Goal: Entertainment & Leisure: Consume media (video, audio)

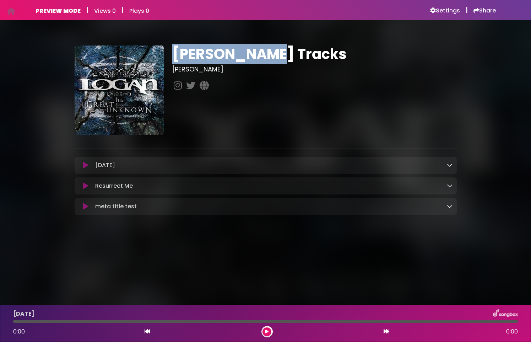
drag, startPoint x: 175, startPoint y: 57, endPoint x: 319, endPoint y: 50, distance: 144.3
click at [319, 50] on h1 "[PERSON_NAME] Tracks" at bounding box center [314, 53] width 284 height 17
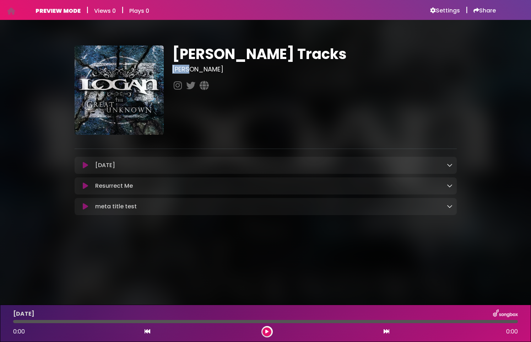
drag, startPoint x: 171, startPoint y: 72, endPoint x: 214, endPoint y: 70, distance: 43.7
click at [214, 70] on div "[PERSON_NAME] Tracks [PERSON_NAME]" at bounding box center [314, 89] width 293 height 89
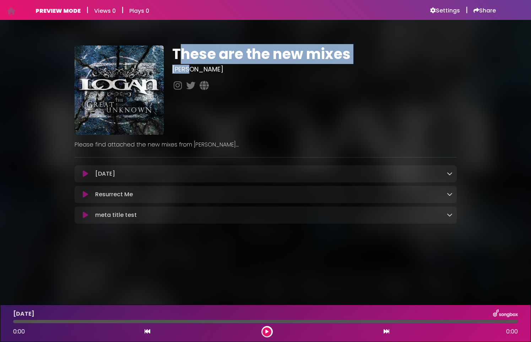
drag, startPoint x: 179, startPoint y: 56, endPoint x: 422, endPoint y: 65, distance: 243.4
click at [422, 65] on div "These are the new mixes Logan" at bounding box center [314, 89] width 293 height 89
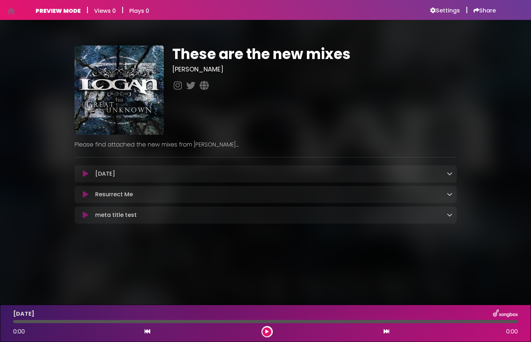
click at [87, 149] on div "These are the new mixes Logan" at bounding box center [265, 135] width 391 height 181
drag, startPoint x: 72, startPoint y: 145, endPoint x: 240, endPoint y: 148, distance: 168.3
click at [240, 148] on div "Please find attached the new mixes from logan...." at bounding box center [265, 142] width 391 height 14
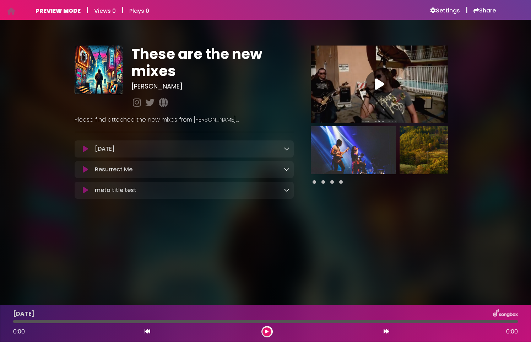
click at [356, 154] on img at bounding box center [353, 150] width 85 height 48
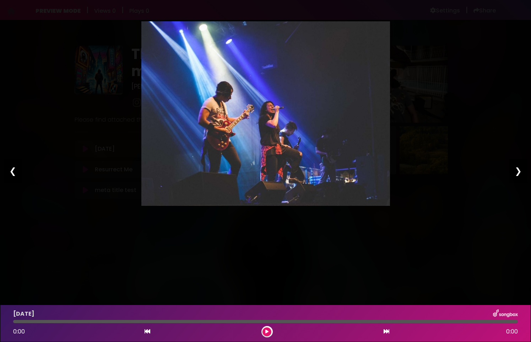
click at [517, 168] on div "❯" at bounding box center [518, 171] width 18 height 24
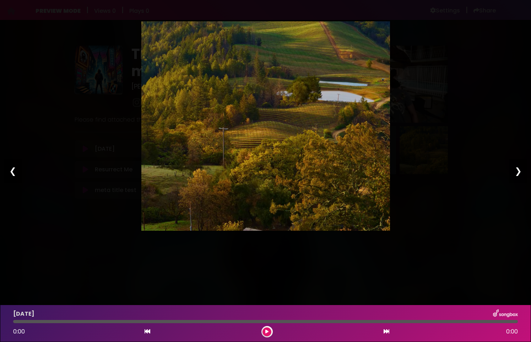
click at [517, 168] on div "❯" at bounding box center [518, 171] width 18 height 24
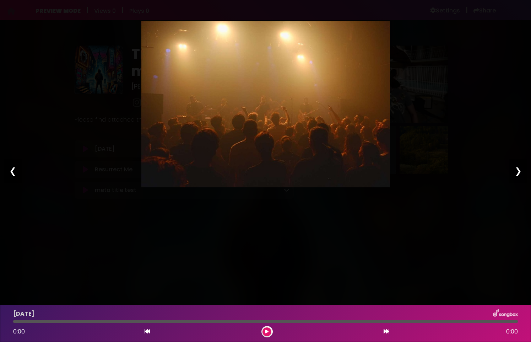
click at [480, 170] on div "Pause Play % buffered 00:00 00:00 00:00 Exit fullscreen Enter fullscreen Play ❮…" at bounding box center [265, 171] width 531 height 342
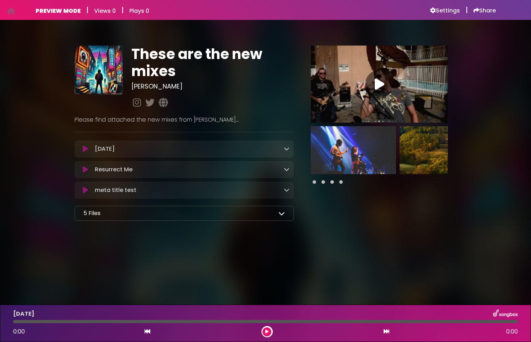
click at [282, 216] on icon at bounding box center [281, 213] width 6 height 6
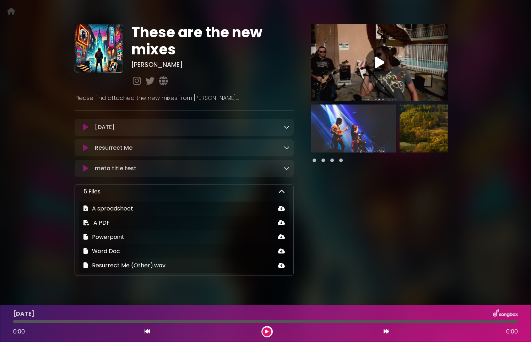
scroll to position [39, 0]
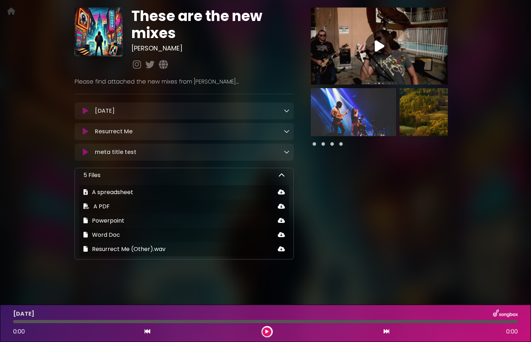
click at [280, 174] on icon at bounding box center [281, 175] width 6 height 6
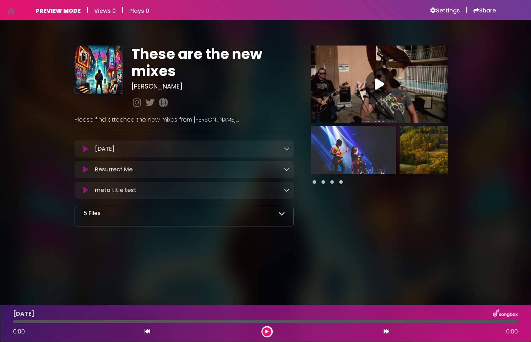
scroll to position [0, 0]
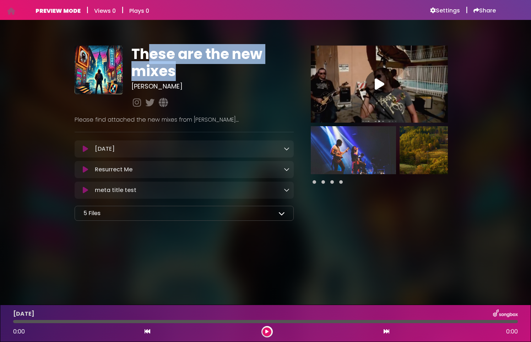
drag, startPoint x: 146, startPoint y: 53, endPoint x: 203, endPoint y: 69, distance: 58.8
click at [203, 69] on h1 "These are the new mixes" at bounding box center [212, 62] width 162 height 34
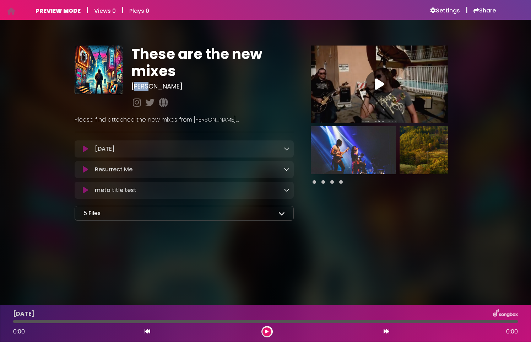
drag, startPoint x: 157, startPoint y: 87, endPoint x: 133, endPoint y: 87, distance: 24.2
click at [133, 87] on h3 "[PERSON_NAME]" at bounding box center [212, 86] width 162 height 8
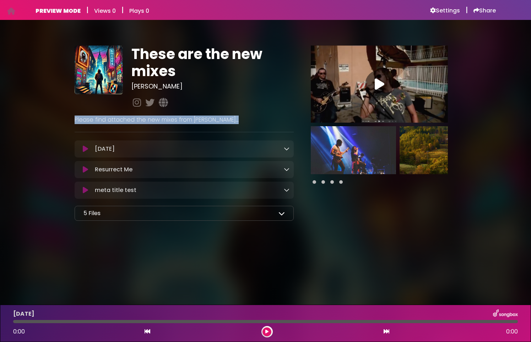
drag, startPoint x: 69, startPoint y: 120, endPoint x: 252, endPoint y: 125, distance: 183.3
click at [252, 125] on div "These are the new mixes Logan" at bounding box center [265, 130] width 469 height 204
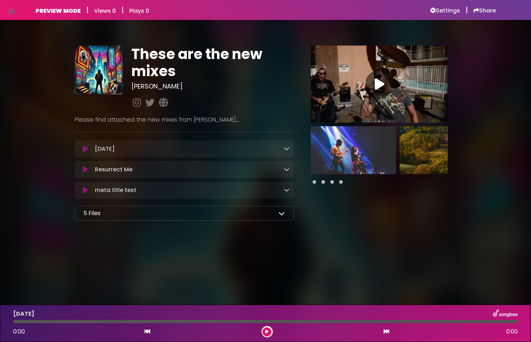
click at [285, 213] on div "5 Files A spreadsheet A PDF Powerpoint Word Doc" at bounding box center [184, 213] width 219 height 15
click at [280, 216] on icon at bounding box center [281, 213] width 6 height 6
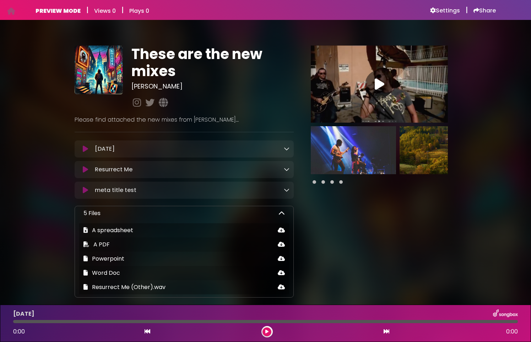
click at [280, 212] on icon at bounding box center [281, 213] width 6 height 6
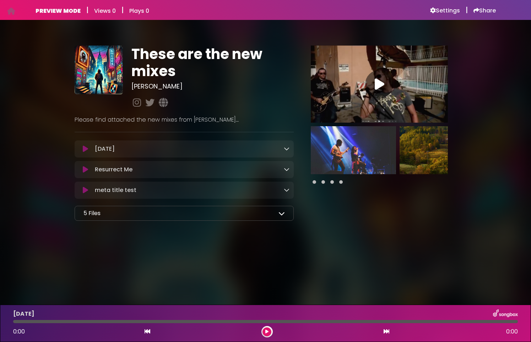
click at [285, 147] on icon at bounding box center [287, 149] width 6 height 6
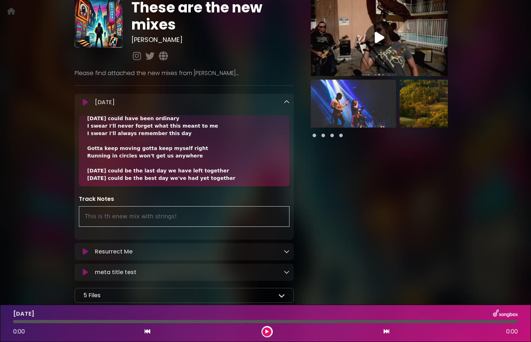
scroll to position [94, 0]
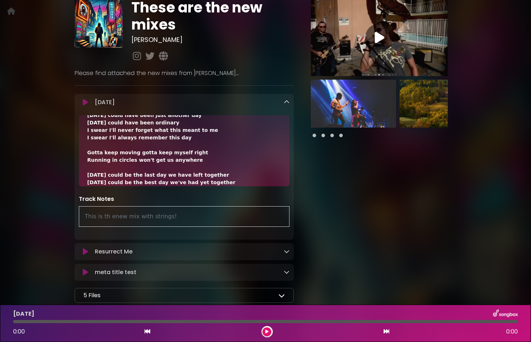
drag, startPoint x: 82, startPoint y: 214, endPoint x: 221, endPoint y: 219, distance: 138.9
click at [269, 229] on div "Today could have been something special Today could have been the best day yet …" at bounding box center [184, 175] width 219 height 120
click at [192, 216] on div "This is th enew mix with strings!" at bounding box center [184, 216] width 211 height 21
drag, startPoint x: 83, startPoint y: 218, endPoint x: 228, endPoint y: 222, distance: 144.5
click at [228, 222] on div "This is th enew mix with strings!" at bounding box center [184, 216] width 211 height 21
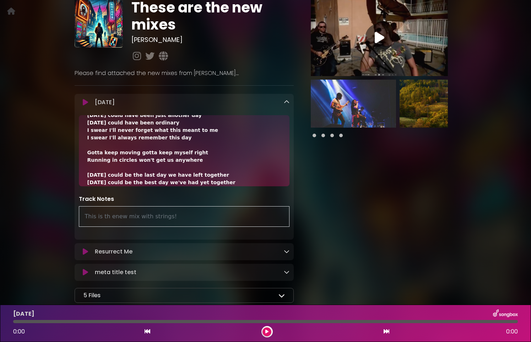
click at [400, 234] on div "Pause Play % buffered 00:00 00:00" at bounding box center [379, 152] width 163 height 307
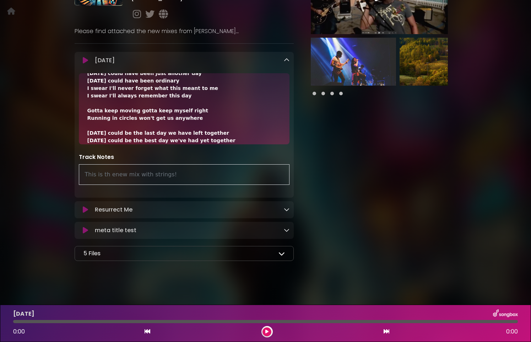
click at [289, 208] on icon at bounding box center [287, 209] width 6 height 6
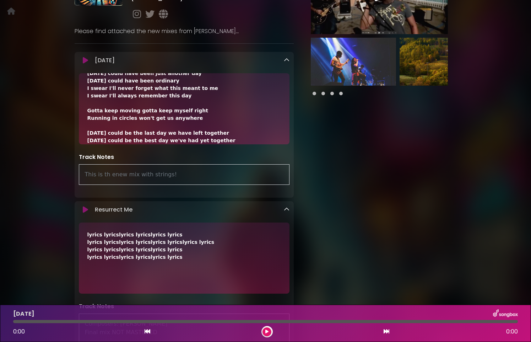
scroll to position [154, 0]
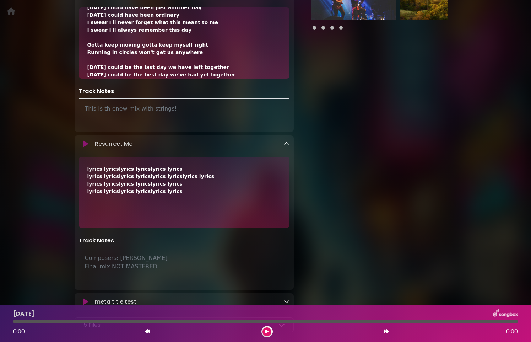
drag, startPoint x: 84, startPoint y: 260, endPoint x: 169, endPoint y: 264, distance: 84.9
click at [184, 274] on div "Composers: greg picollo Final mix NOT MASTERED" at bounding box center [184, 261] width 211 height 29
click at [168, 264] on div "Composers: greg picollo Final mix NOT MASTERED" at bounding box center [184, 261] width 211 height 29
click at [288, 145] on icon at bounding box center [287, 144] width 6 height 6
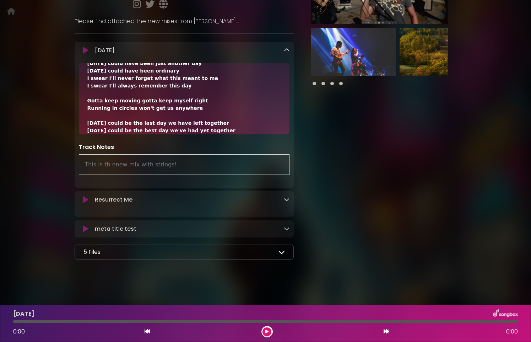
scroll to position [91, 0]
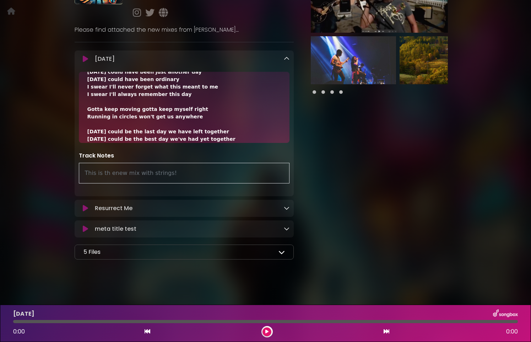
click at [288, 56] on icon at bounding box center [287, 59] width 6 height 6
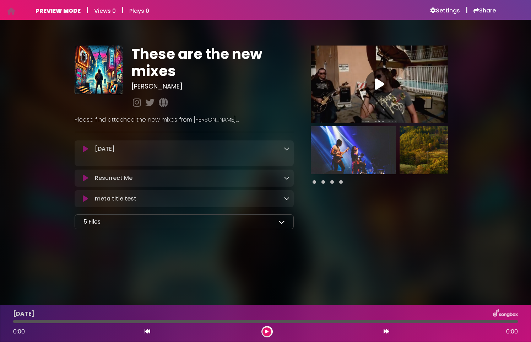
scroll to position [0, 0]
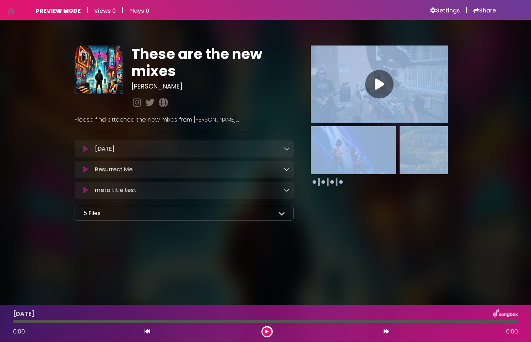
drag, startPoint x: 252, startPoint y: 267, endPoint x: 354, endPoint y: 243, distance: 105.4
click at [338, 255] on body "Your Private Link https://songbox.com/s/725ca149-9ed7-4ae8-a5ac-48032455a699 Co…" at bounding box center [265, 171] width 531 height 342
click at [384, 230] on div "These are the new mixes Logan ×" at bounding box center [266, 130] width 382 height 204
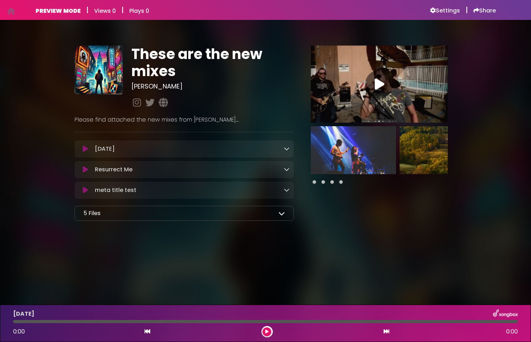
click at [288, 171] on icon at bounding box center [287, 169] width 6 height 6
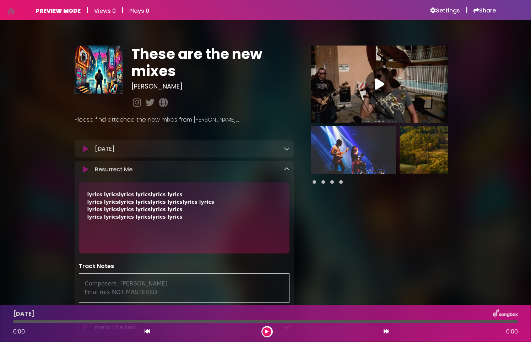
scroll to position [28, 0]
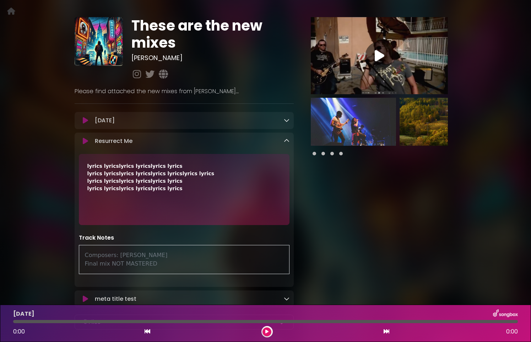
click at [285, 139] on icon at bounding box center [287, 141] width 6 height 6
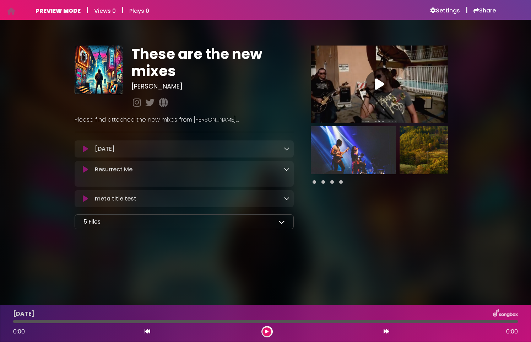
scroll to position [0, 0]
click at [281, 217] on div "5 Files" at bounding box center [184, 213] width 202 height 9
click at [282, 211] on icon at bounding box center [281, 213] width 6 height 6
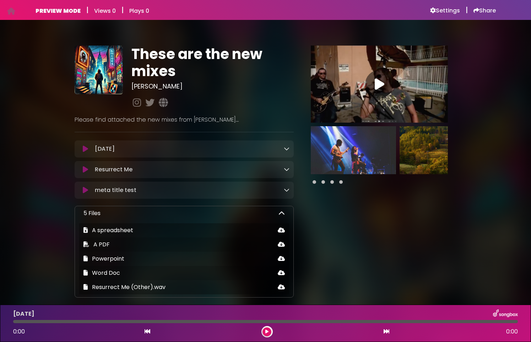
click at [282, 215] on icon at bounding box center [281, 213] width 6 height 6
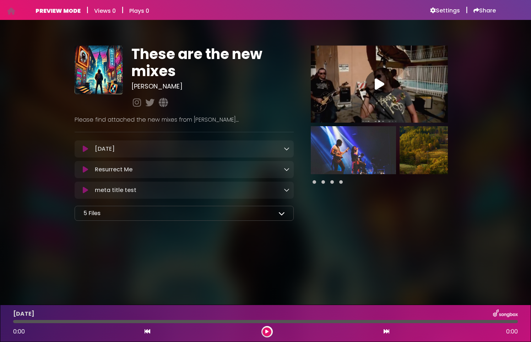
click at [287, 148] on icon at bounding box center [287, 149] width 6 height 6
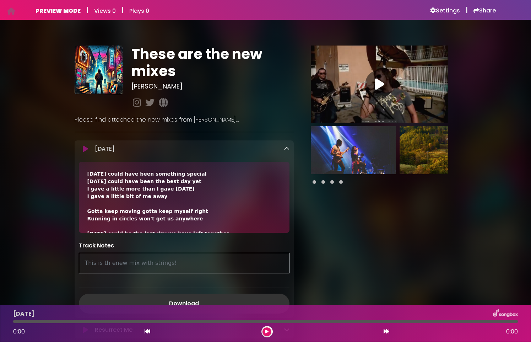
scroll to position [65, 0]
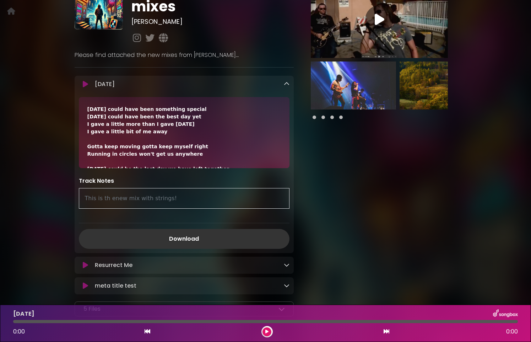
click at [288, 87] on link at bounding box center [287, 84] width 6 height 8
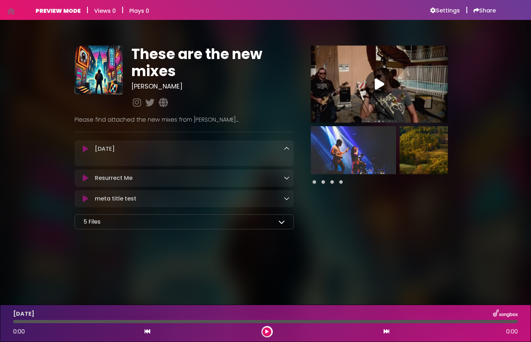
scroll to position [0, 0]
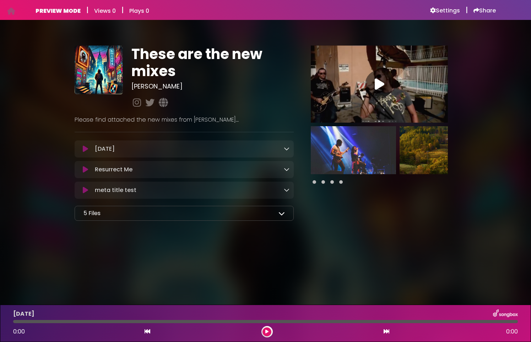
click at [281, 152] on div "Today Loading Track..." at bounding box center [190, 148] width 197 height 9
click at [286, 149] on icon at bounding box center [287, 149] width 6 height 6
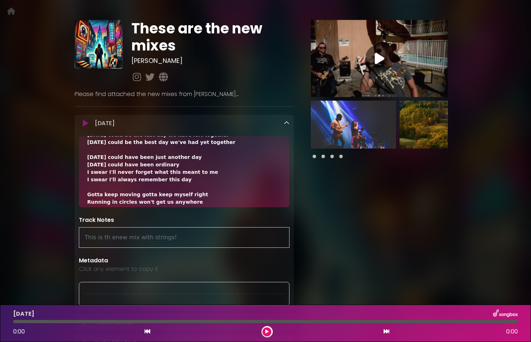
scroll to position [129, 0]
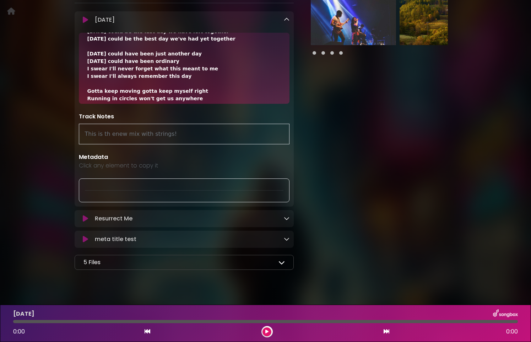
click at [289, 18] on icon at bounding box center [287, 20] width 6 height 6
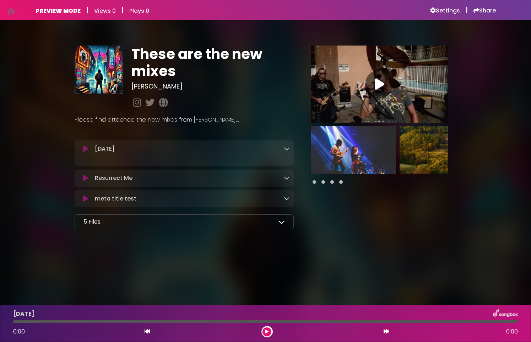
scroll to position [0, 0]
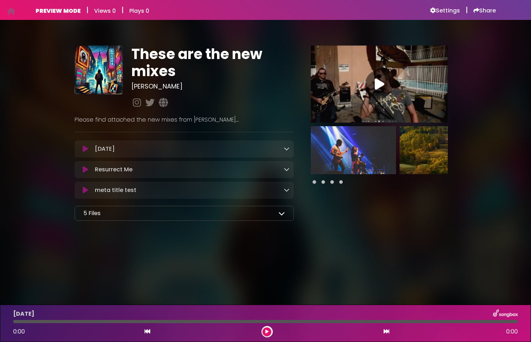
click at [288, 171] on icon at bounding box center [287, 169] width 6 height 6
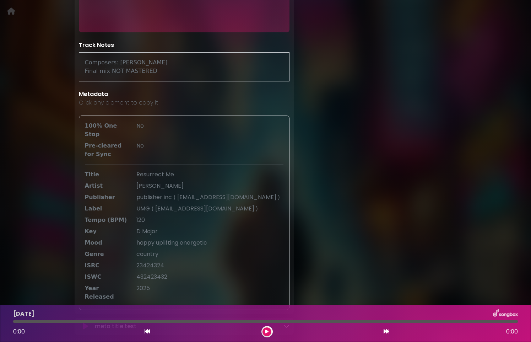
scroll to position [240, 0]
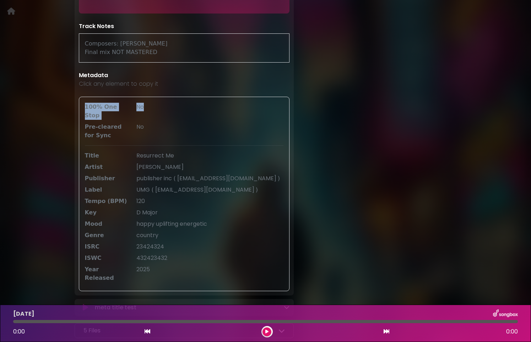
drag, startPoint x: 86, startPoint y: 108, endPoint x: 214, endPoint y: 109, distance: 128.2
click at [214, 109] on div "100% One Stop No" at bounding box center [184, 111] width 207 height 17
click at [214, 109] on div "No" at bounding box center [210, 111] width 156 height 17
drag, startPoint x: 89, startPoint y: 120, endPoint x: 210, endPoint y: 121, distance: 120.7
click at [210, 122] on div "Pre-cleared for Sync No" at bounding box center [184, 130] width 207 height 17
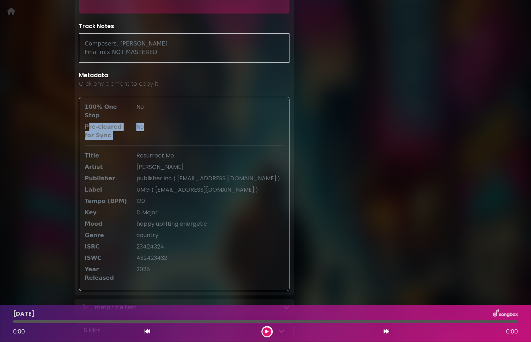
click at [210, 122] on div "No" at bounding box center [210, 130] width 156 height 17
drag, startPoint x: 86, startPoint y: 110, endPoint x: 189, endPoint y: 106, distance: 103.4
click at [189, 106] on div "100% One Stop No" at bounding box center [184, 111] width 207 height 17
drag, startPoint x: 96, startPoint y: 122, endPoint x: 174, endPoint y: 124, distance: 77.4
click at [174, 124] on div "Pre-cleared for Sync No" at bounding box center [184, 130] width 207 height 17
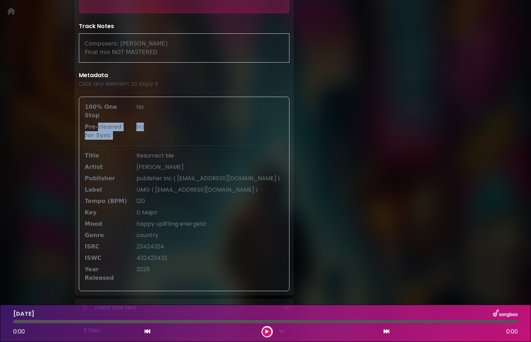
click at [171, 127] on div "No" at bounding box center [210, 130] width 156 height 17
drag, startPoint x: 150, startPoint y: 240, endPoint x: 151, endPoint y: 248, distance: 7.9
click at [151, 246] on div "100% One Stop No Pre-cleared for Sync No Title Resurrect Me Artist" at bounding box center [184, 194] width 211 height 194
click at [216, 247] on div "100% One Stop No Pre-cleared for Sync No Title Resurrect Me Artist" at bounding box center [184, 194] width 211 height 194
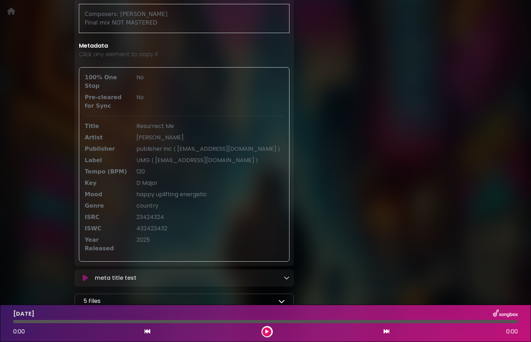
click at [282, 273] on div "meta title test Loading Track..." at bounding box center [190, 277] width 197 height 9
click at [289, 274] on icon at bounding box center [287, 277] width 6 height 6
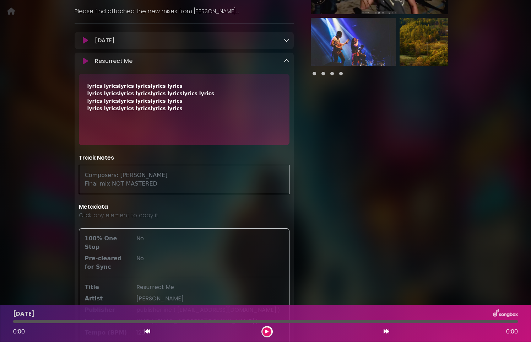
scroll to position [0, 0]
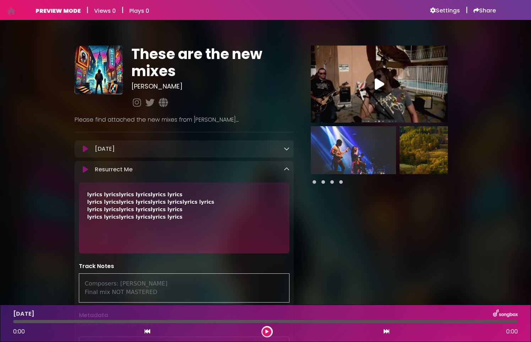
click at [287, 170] on icon at bounding box center [287, 169] width 6 height 6
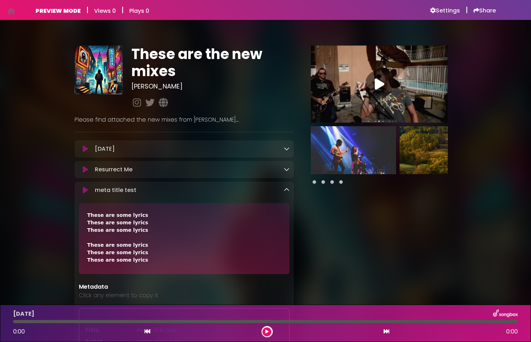
click at [287, 190] on icon at bounding box center [287, 190] width 6 height 6
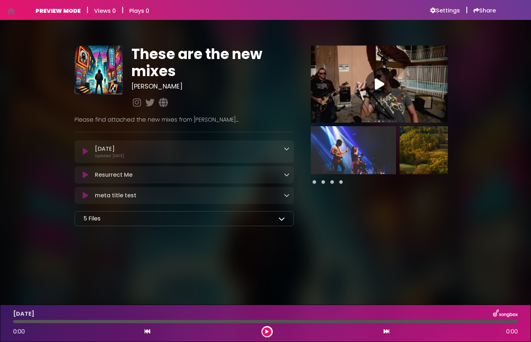
drag, startPoint x: 96, startPoint y: 157, endPoint x: 145, endPoint y: 157, distance: 48.6
click at [145, 157] on p "Updated: 3 months ago" at bounding box center [192, 155] width 195 height 5
click at [143, 157] on p "Updated: 3 months ago" at bounding box center [192, 155] width 195 height 5
drag, startPoint x: 96, startPoint y: 157, endPoint x: 152, endPoint y: 161, distance: 56.2
click at [152, 161] on div "Today Loading Track..." at bounding box center [184, 151] width 219 height 22
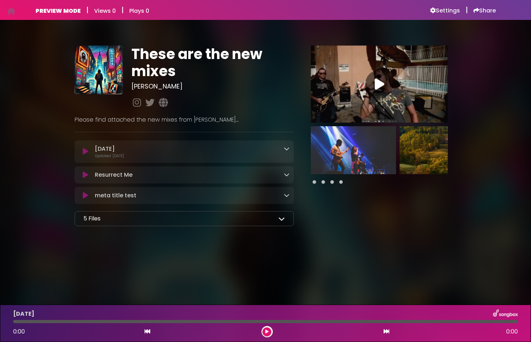
click at [153, 157] on p "Updated: 3 months ago" at bounding box center [192, 155] width 195 height 5
drag, startPoint x: 96, startPoint y: 157, endPoint x: 152, endPoint y: 156, distance: 55.4
click at [152, 156] on p "Updated: 3 months ago" at bounding box center [192, 155] width 195 height 5
click at [142, 157] on p "Updated: 3 months ago" at bounding box center [192, 155] width 195 height 5
click at [325, 236] on div "These are the new mixes Logan ×" at bounding box center [266, 132] width 382 height 209
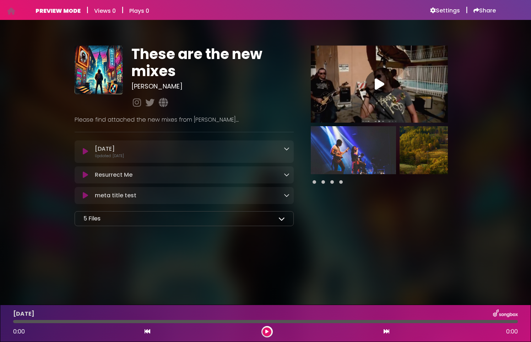
click at [285, 149] on icon at bounding box center [287, 149] width 6 height 6
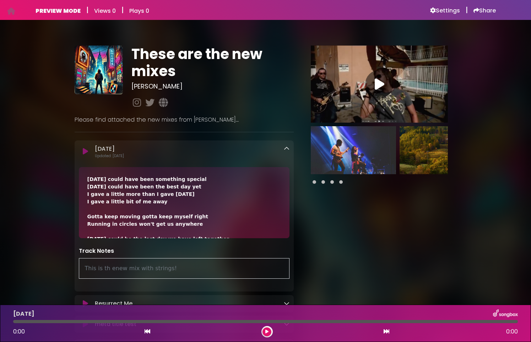
click at [285, 149] on icon at bounding box center [287, 149] width 6 height 6
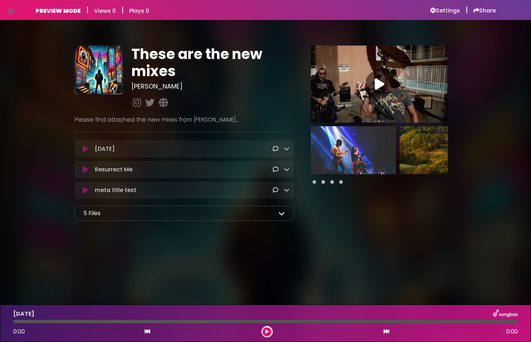
click at [275, 147] on icon at bounding box center [276, 149] width 6 height 6
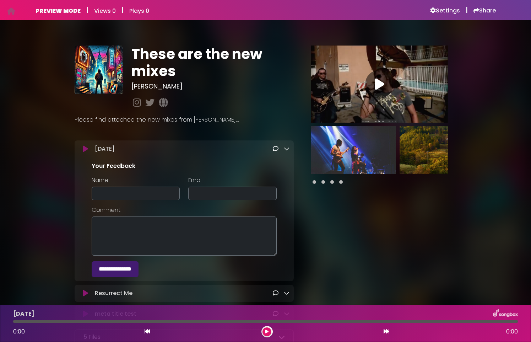
click at [276, 150] on icon at bounding box center [276, 149] width 6 height 6
